Goal: Task Accomplishment & Management: Manage account settings

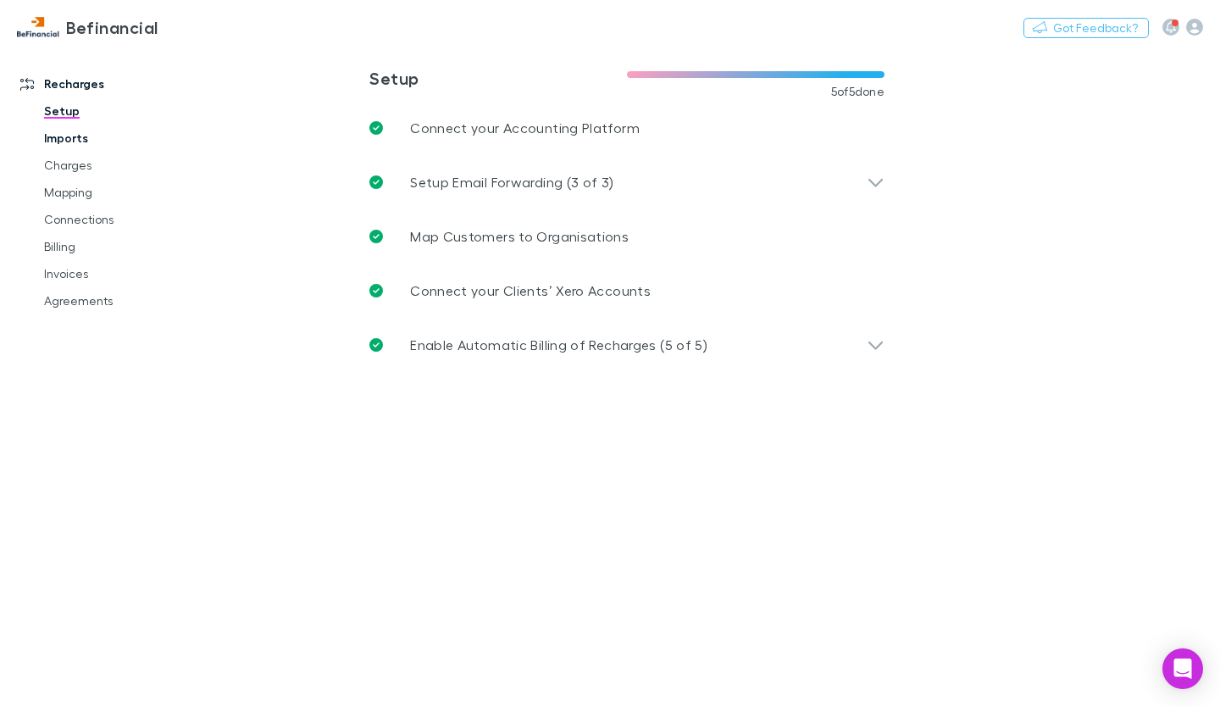
click at [95, 140] on link "Imports" at bounding box center [123, 138] width 192 height 27
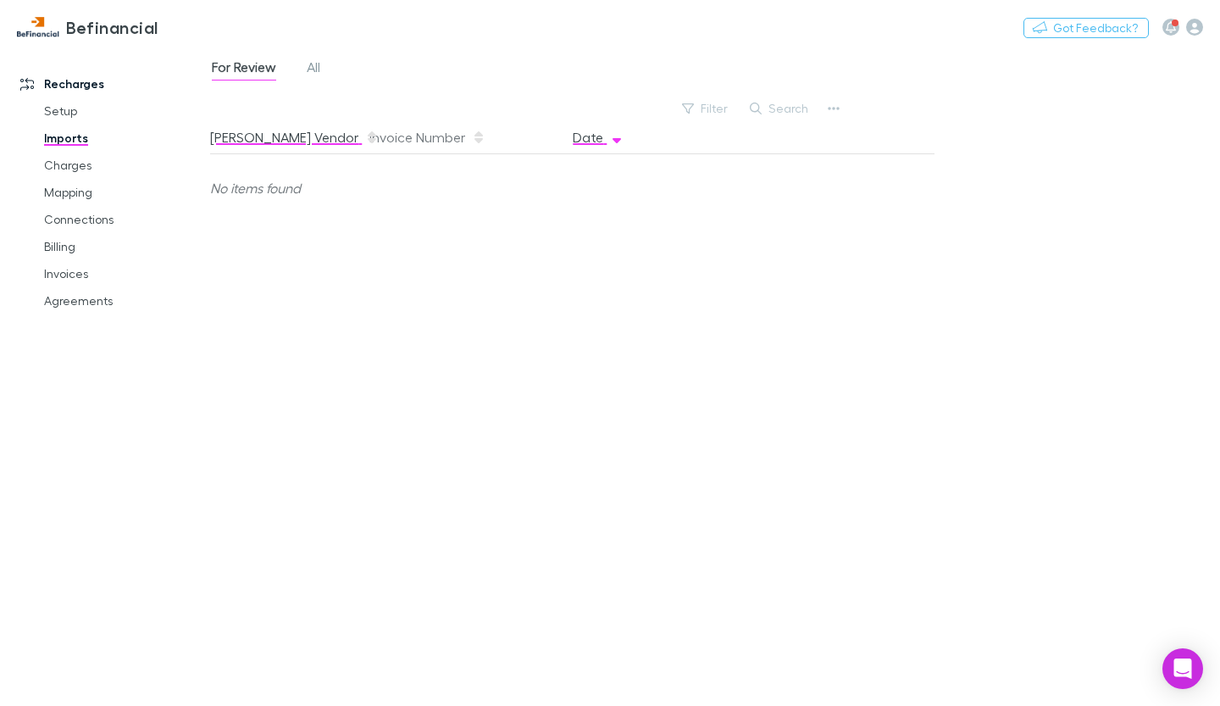
click at [230, 132] on button "[PERSON_NAME] Vendor" at bounding box center [294, 137] width 169 height 34
click at [307, 58] on span "All" at bounding box center [314, 69] width 14 height 22
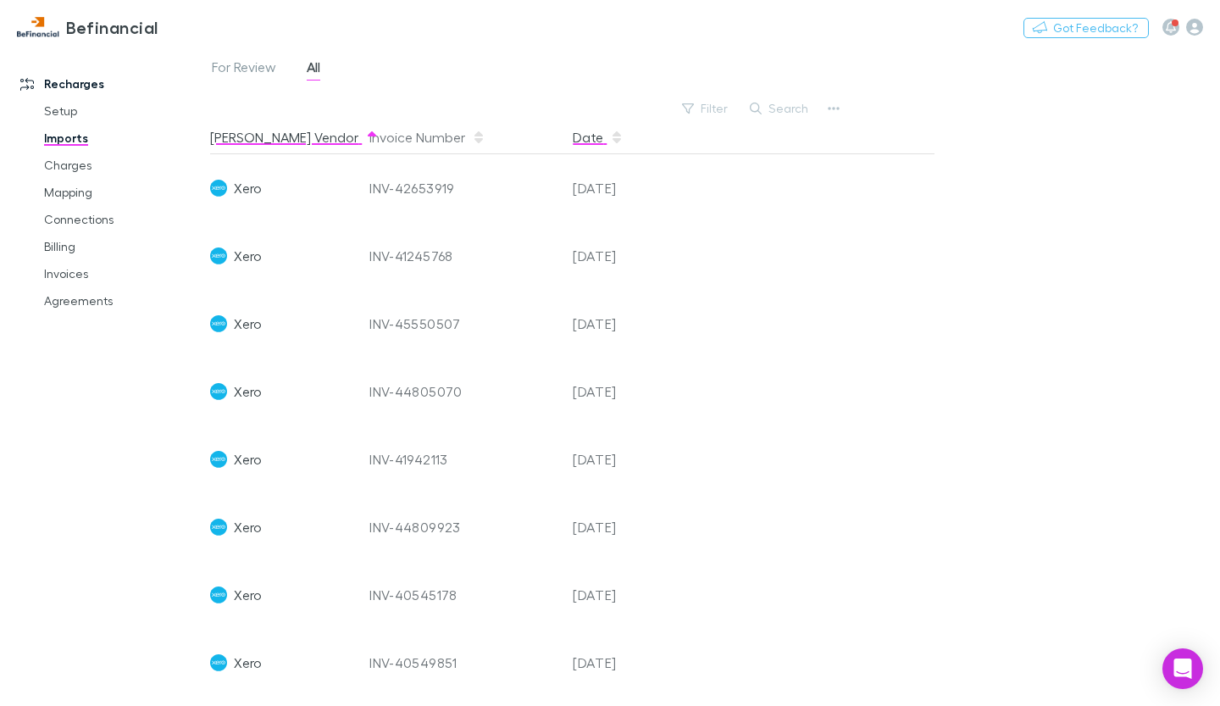
click at [583, 132] on button "Date" at bounding box center [598, 137] width 51 height 34
